Goal: Information Seeking & Learning: Learn about a topic

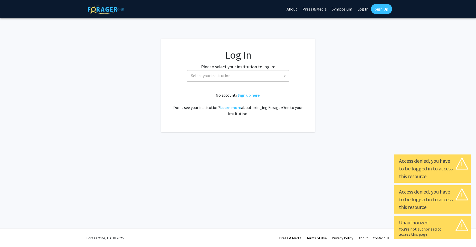
select select
click at [235, 78] on span "Select your institution" at bounding box center [239, 75] width 100 height 11
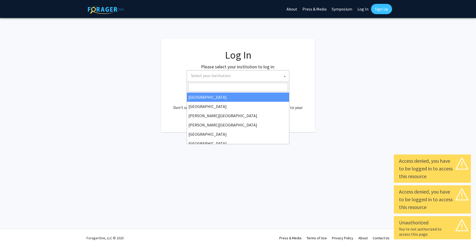
click at [229, 85] on input "Search" at bounding box center [238, 87] width 100 height 9
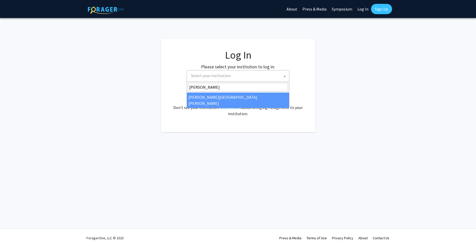
type input "john"
select select "1"
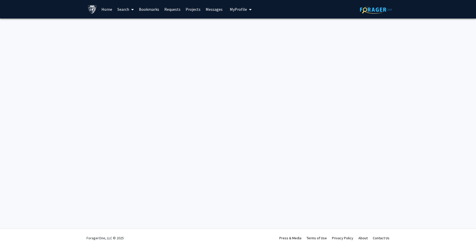
click at [123, 10] on link "Search" at bounding box center [126, 9] width 22 height 18
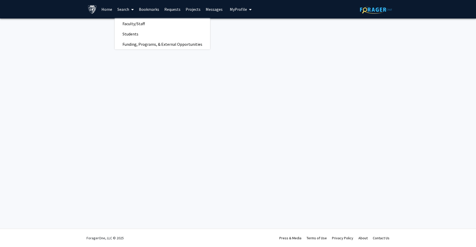
click at [187, 11] on link "Projects" at bounding box center [193, 9] width 20 height 18
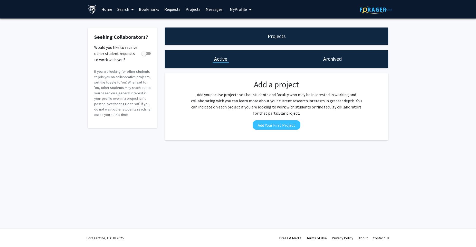
click at [123, 12] on link "Search" at bounding box center [126, 9] width 22 height 18
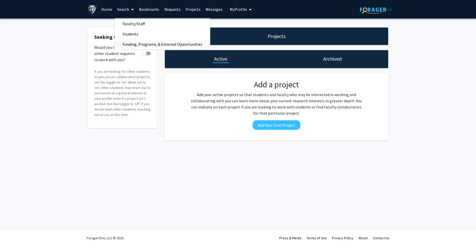
click at [134, 44] on span "Funding, Programs, & External Opportunities" at bounding box center [162, 44] width 95 height 10
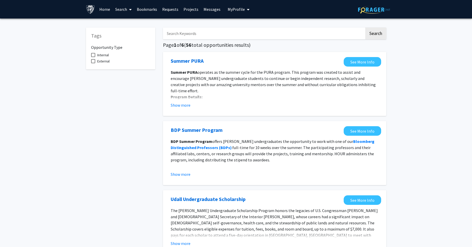
click at [212, 36] on input "Search Keywords" at bounding box center [264, 33] width 202 height 12
type input "bioinformatics"
click at [365, 27] on button "Search" at bounding box center [375, 33] width 21 height 12
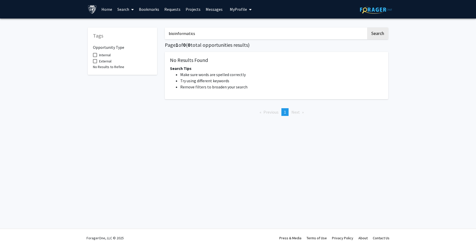
click at [186, 34] on input "bioinformatics" at bounding box center [266, 33] width 202 height 12
click at [142, 11] on link "Bookmarks" at bounding box center [148, 9] width 25 height 18
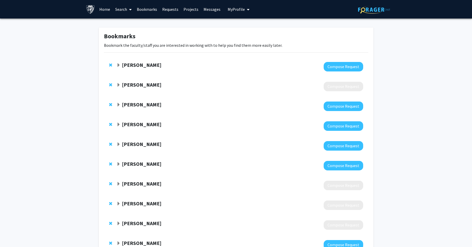
click at [126, 11] on link "Search" at bounding box center [124, 9] width 22 height 18
click at [134, 24] on span "Faculty/Staff" at bounding box center [132, 23] width 38 height 10
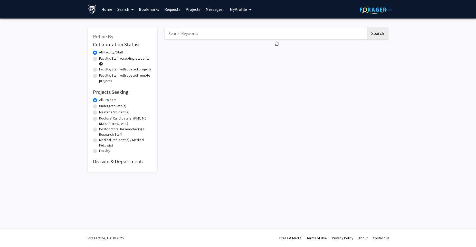
click at [182, 34] on input "Search Keywords" at bounding box center [266, 33] width 202 height 12
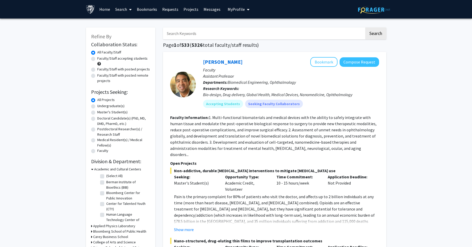
paste input "bioinformatics"
type input "bioinformatics"
click at [376, 33] on button "Search" at bounding box center [375, 33] width 21 height 12
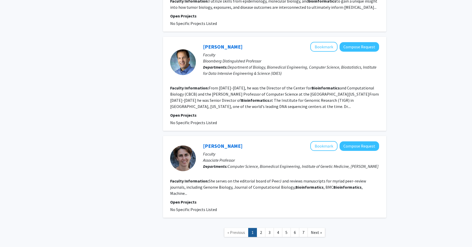
scroll to position [754, 0]
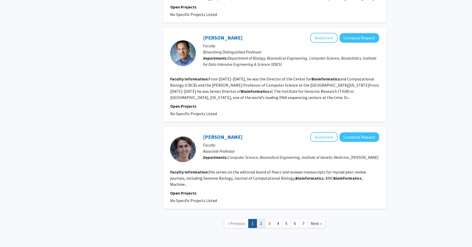
click at [261, 219] on link "2" at bounding box center [261, 223] width 9 height 9
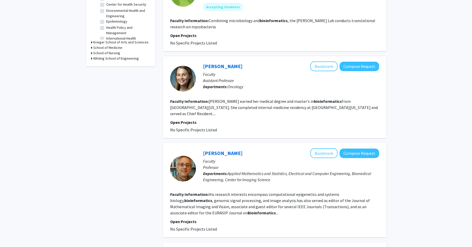
scroll to position [185, 0]
